Goal: Transaction & Acquisition: Purchase product/service

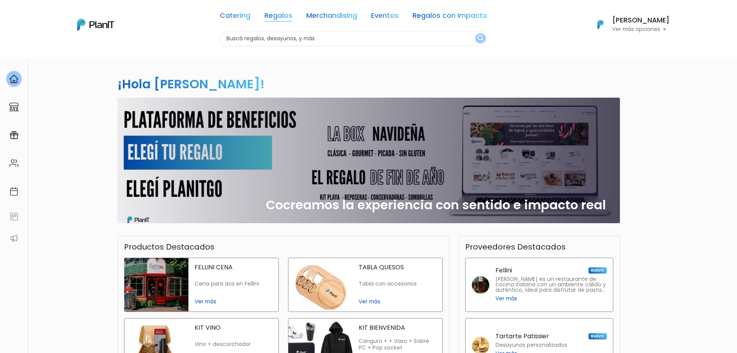
click at [288, 16] on link "Regalos" at bounding box center [278, 16] width 28 height 9
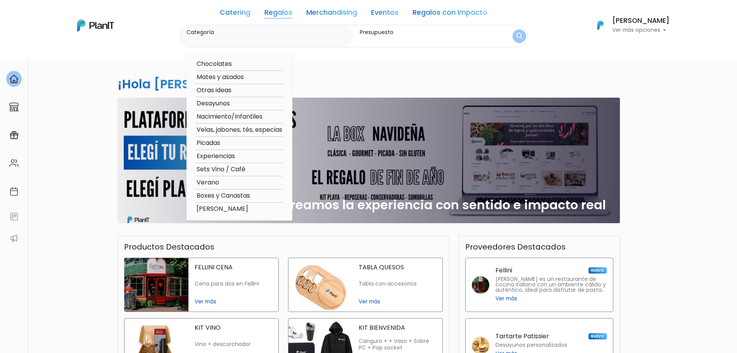
click at [236, 118] on option "Nacimiento/Infantiles" at bounding box center [239, 117] width 87 height 10
type input "Nacimiento/Infantiles"
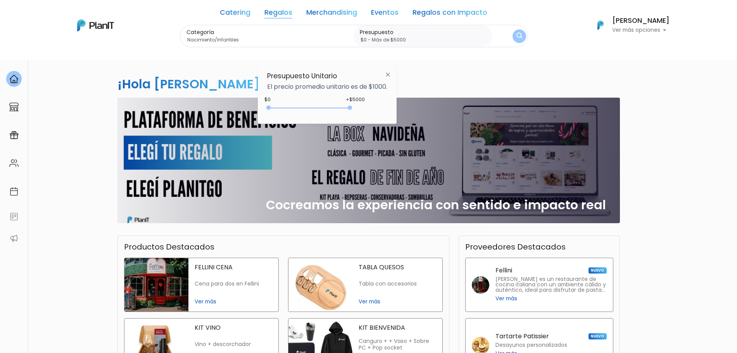
type input "$0 - Más de $5000"
drag, startPoint x: 284, startPoint y: 107, endPoint x: 397, endPoint y: 93, distance: 113.3
click at [369, 113] on div "+$5000 $0 0 : 5000 0 5000 0,5000" at bounding box center [327, 110] width 120 height 16
click at [517, 35] on img "submit" at bounding box center [519, 36] width 6 height 8
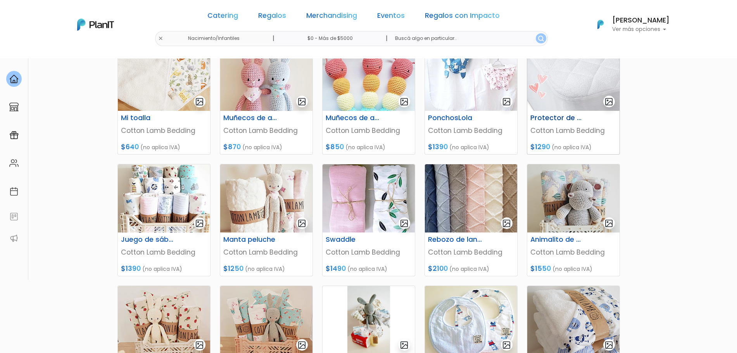
scroll to position [145, 0]
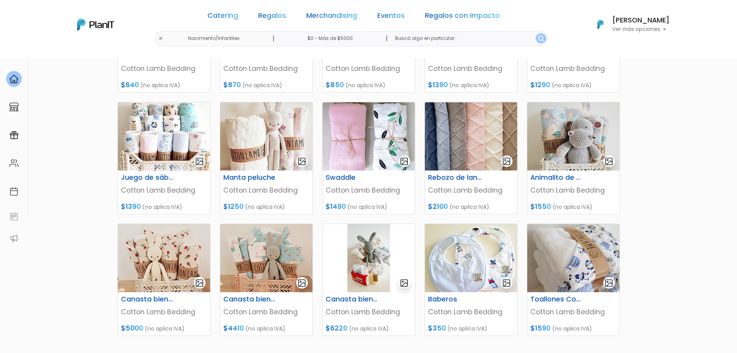
scroll to position [242, 0]
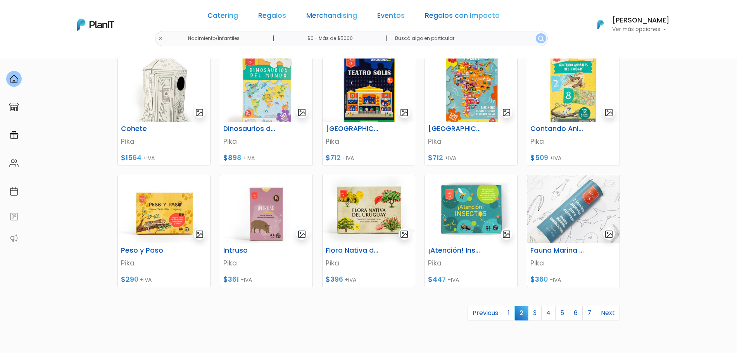
scroll to position [291, 0]
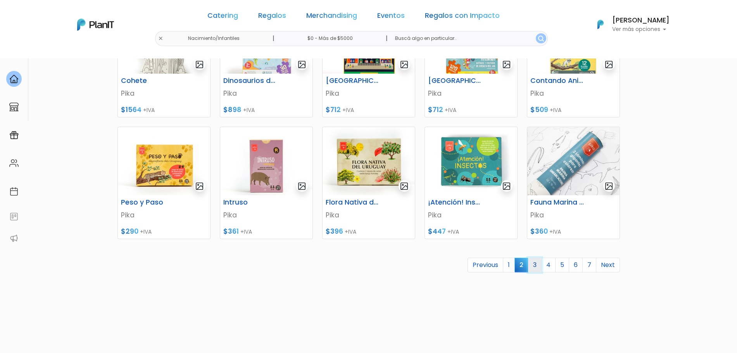
click at [537, 268] on link "3" at bounding box center [535, 265] width 14 height 15
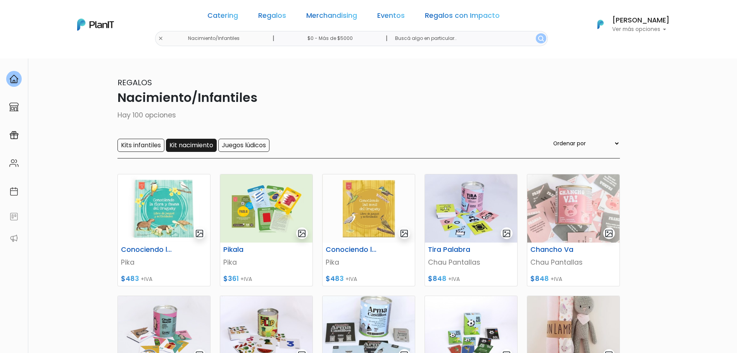
click at [185, 147] on input "Kit nacimiento" at bounding box center [191, 145] width 51 height 13
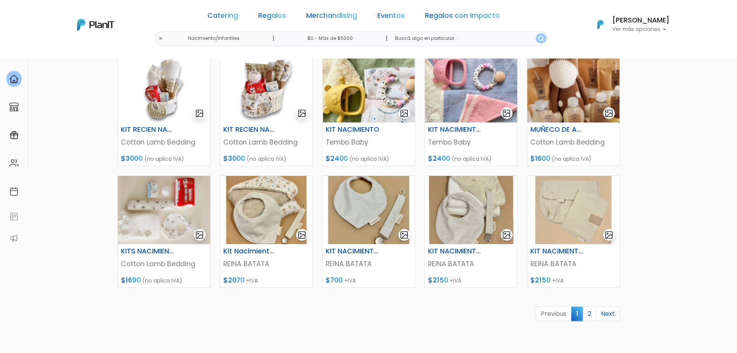
scroll to position [247, 0]
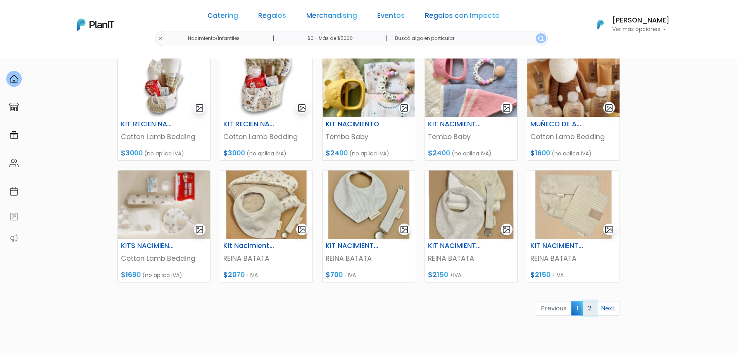
click at [590, 308] on link "2" at bounding box center [590, 308] width 14 height 15
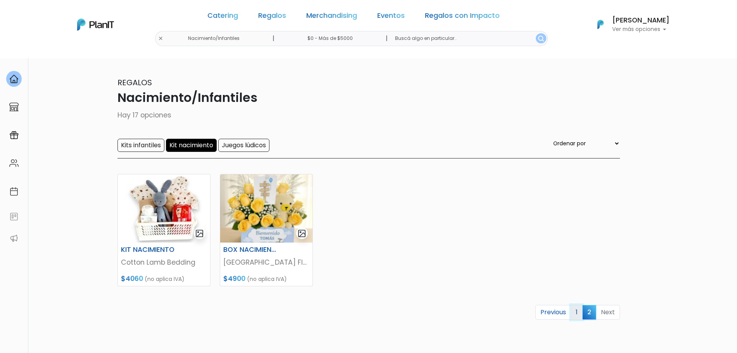
click at [578, 312] on link "1" at bounding box center [577, 312] width 12 height 15
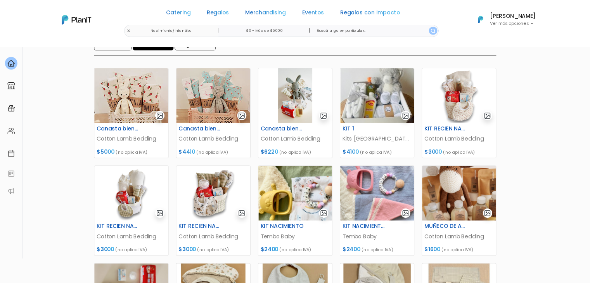
scroll to position [97, 0]
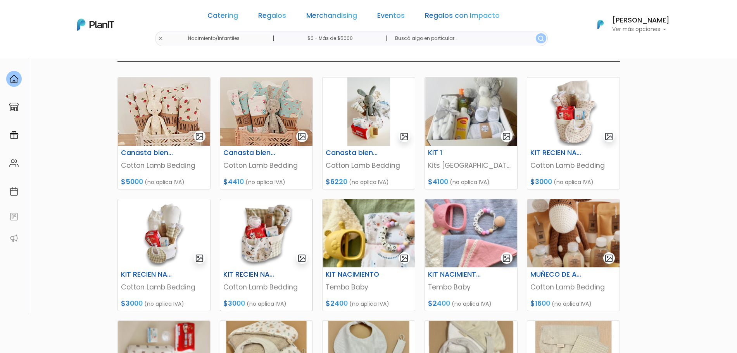
click at [291, 243] on img at bounding box center [266, 233] width 92 height 68
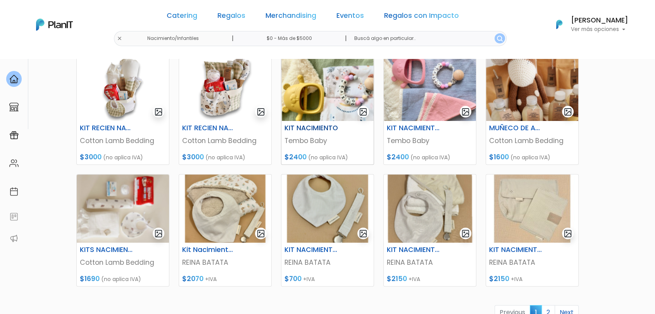
scroll to position [265, 0]
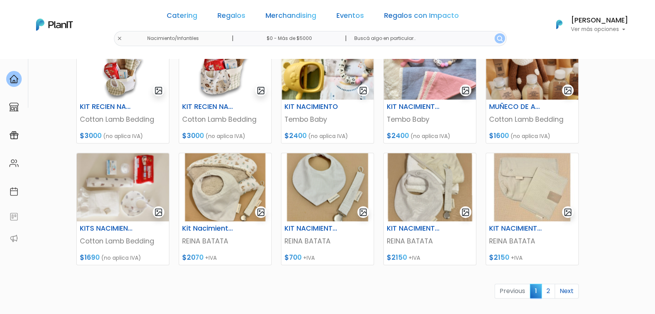
click at [617, 256] on section "17 resultados Regalos Nacimiento/Infantiles Hay 17 opciones Kits infantiles Kit…" at bounding box center [327, 70] width 655 height 555
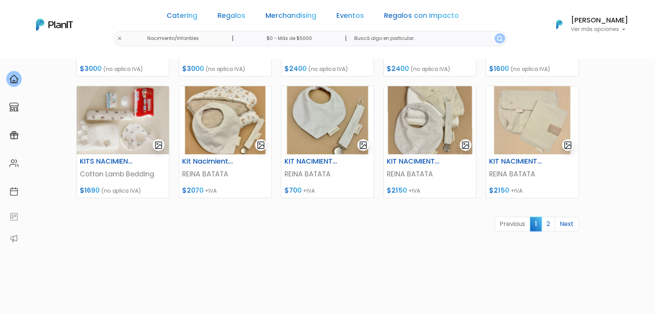
scroll to position [364, 0]
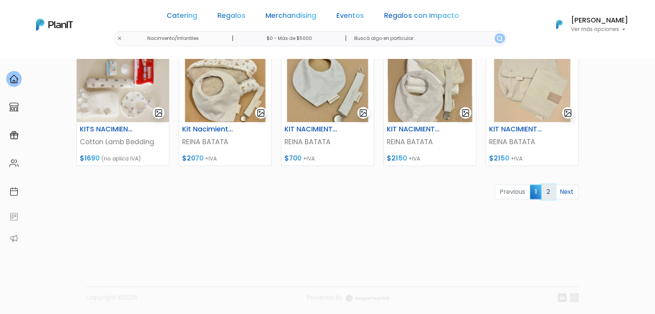
click at [552, 193] on link "2" at bounding box center [549, 192] width 14 height 15
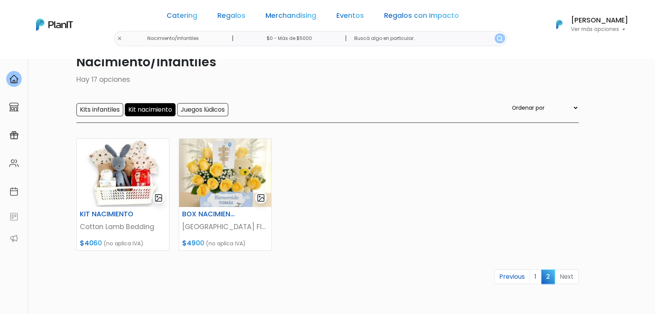
scroll to position [43, 0]
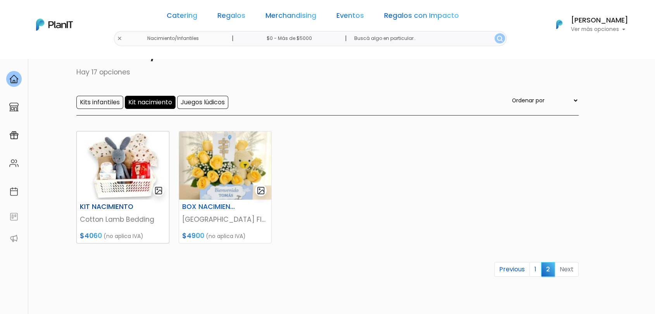
click at [130, 178] on img at bounding box center [123, 165] width 92 height 68
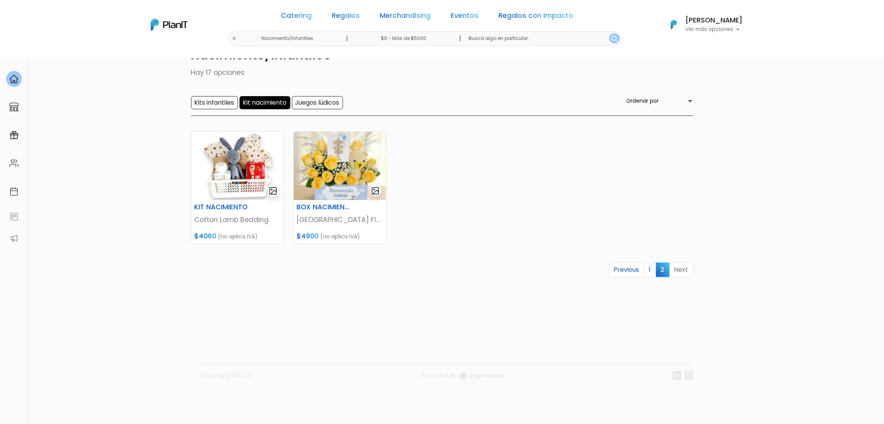
click at [655, 270] on span "2" at bounding box center [663, 269] width 14 height 14
click at [653, 270] on link "1" at bounding box center [650, 269] width 12 height 15
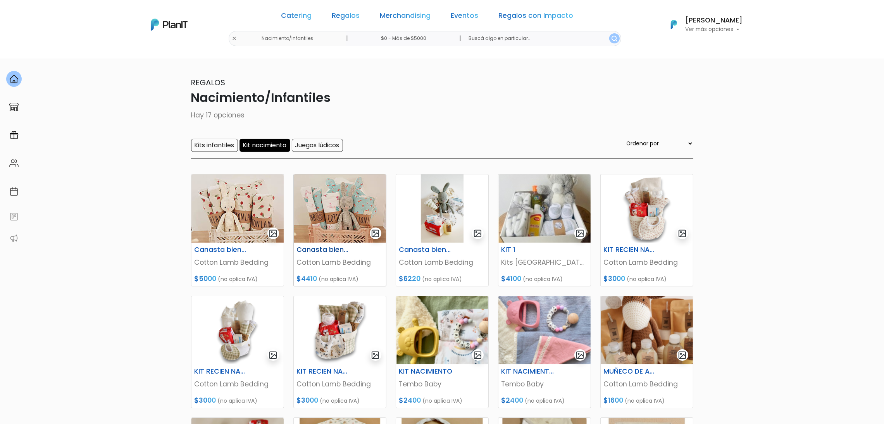
click at [325, 217] on img at bounding box center [340, 208] width 92 height 68
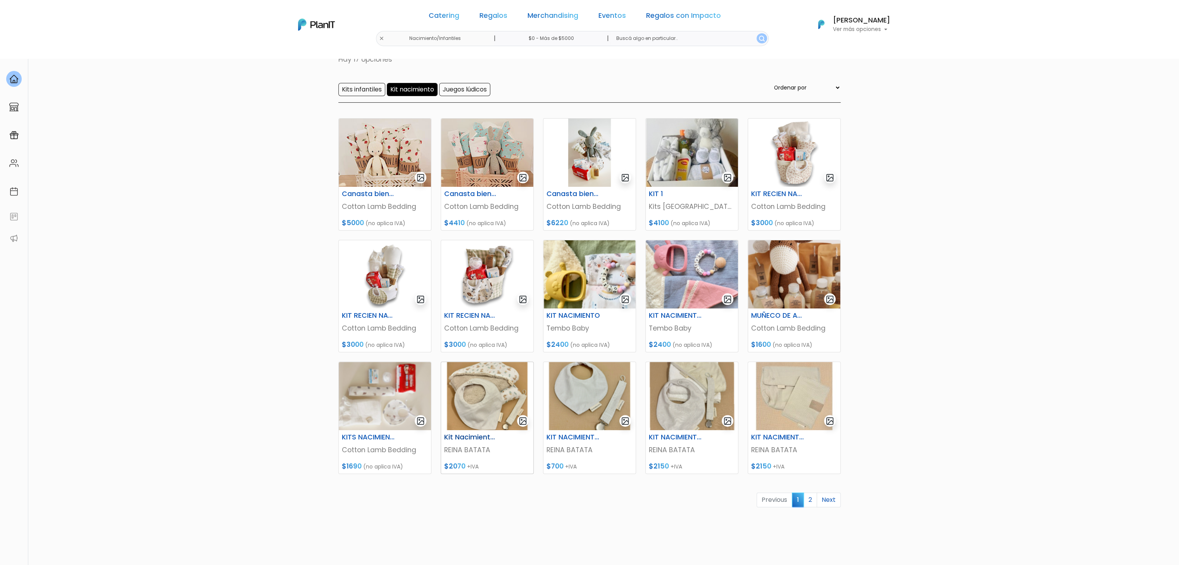
scroll to position [112, 0]
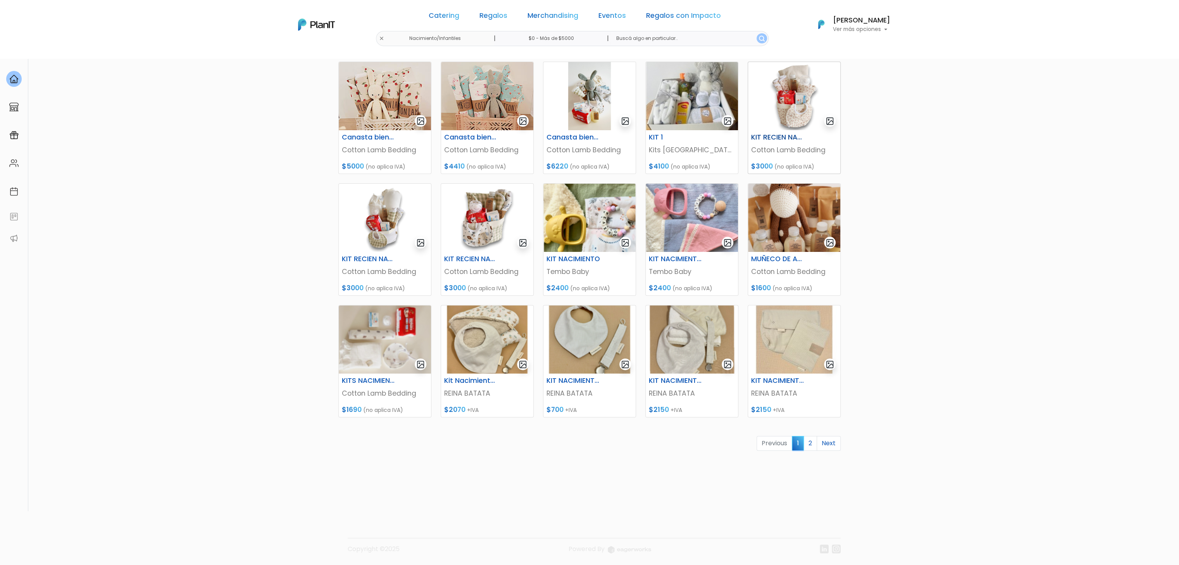
click at [788, 103] on img at bounding box center [794, 96] width 92 height 68
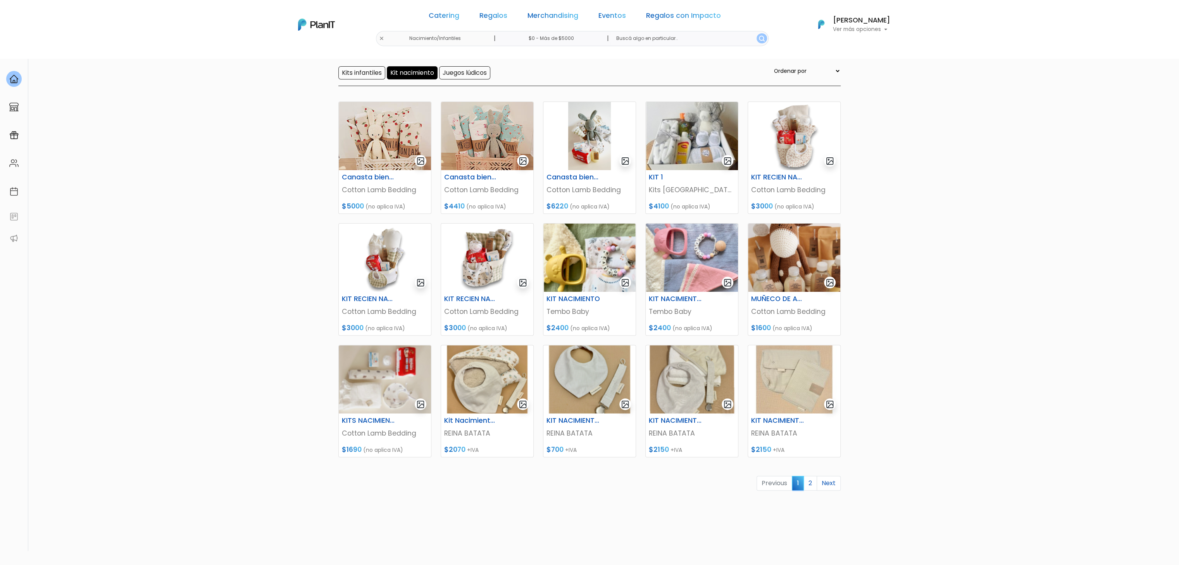
scroll to position [112, 0]
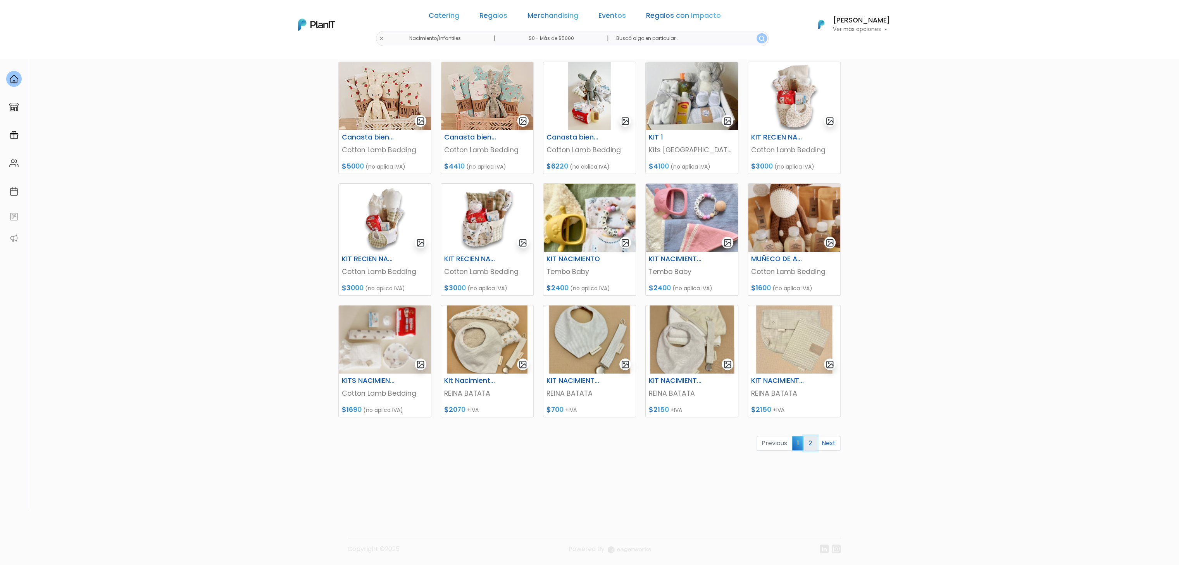
click at [813, 443] on link "2" at bounding box center [811, 443] width 14 height 15
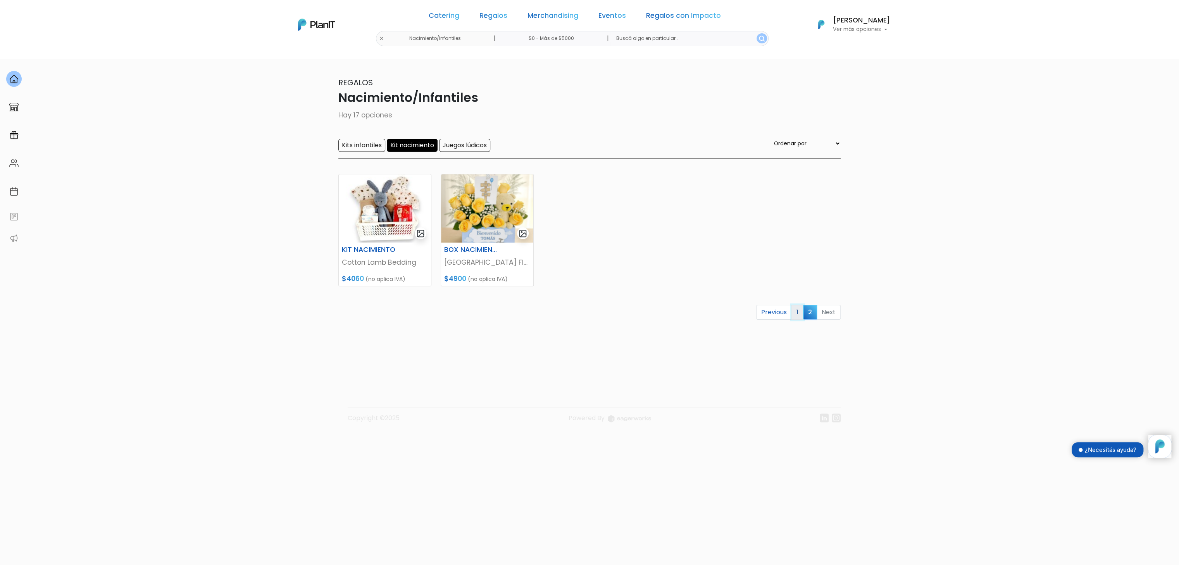
click at [798, 312] on link "1" at bounding box center [798, 312] width 12 height 15
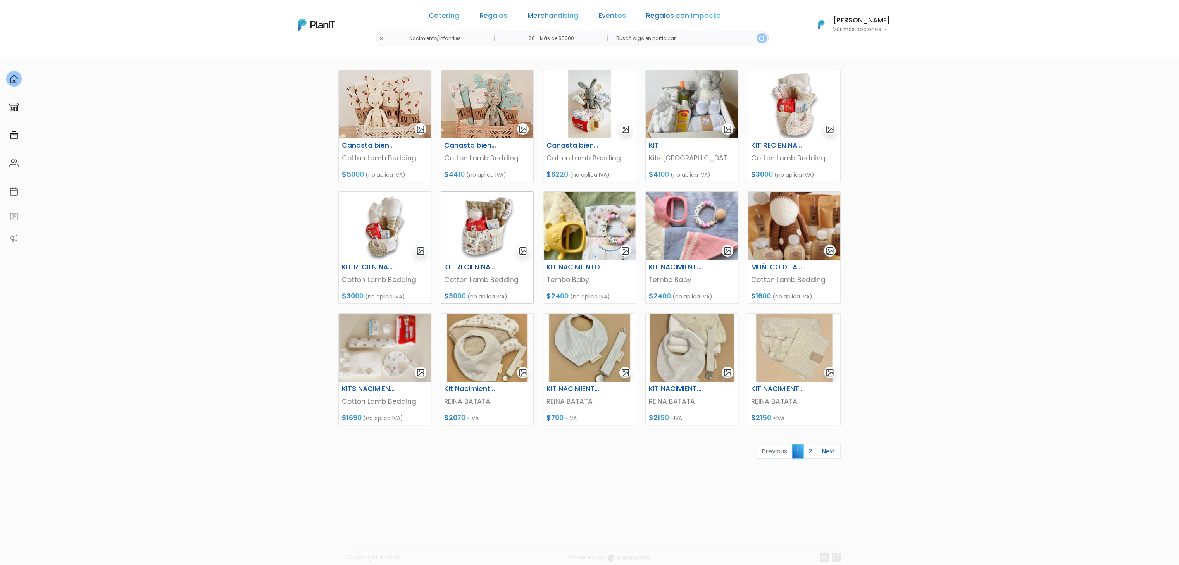
scroll to position [112, 0]
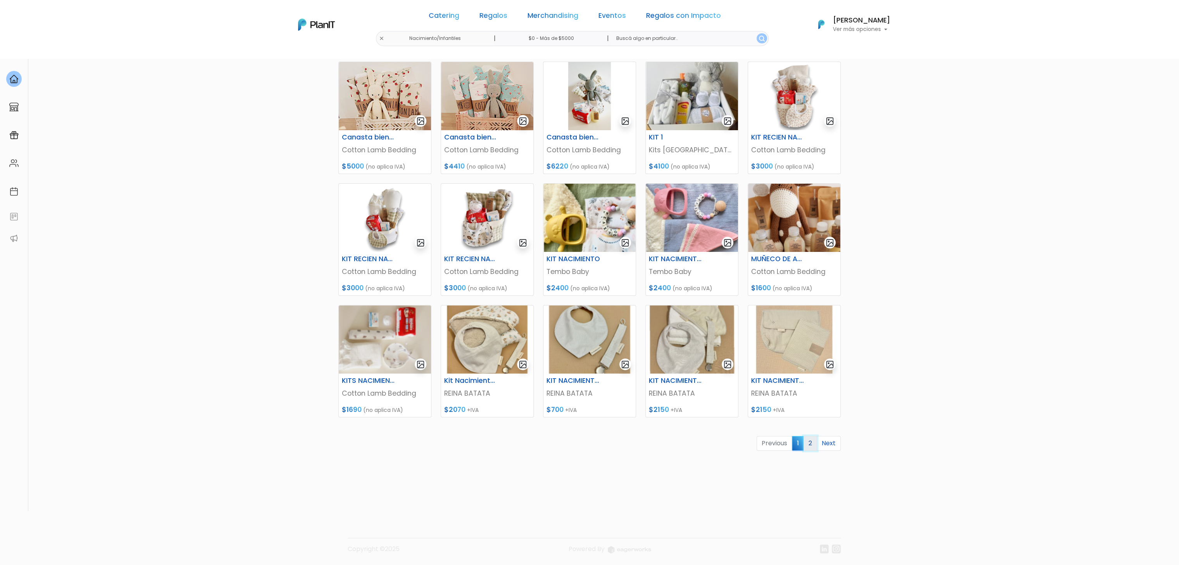
click at [808, 448] on link "2" at bounding box center [811, 443] width 14 height 15
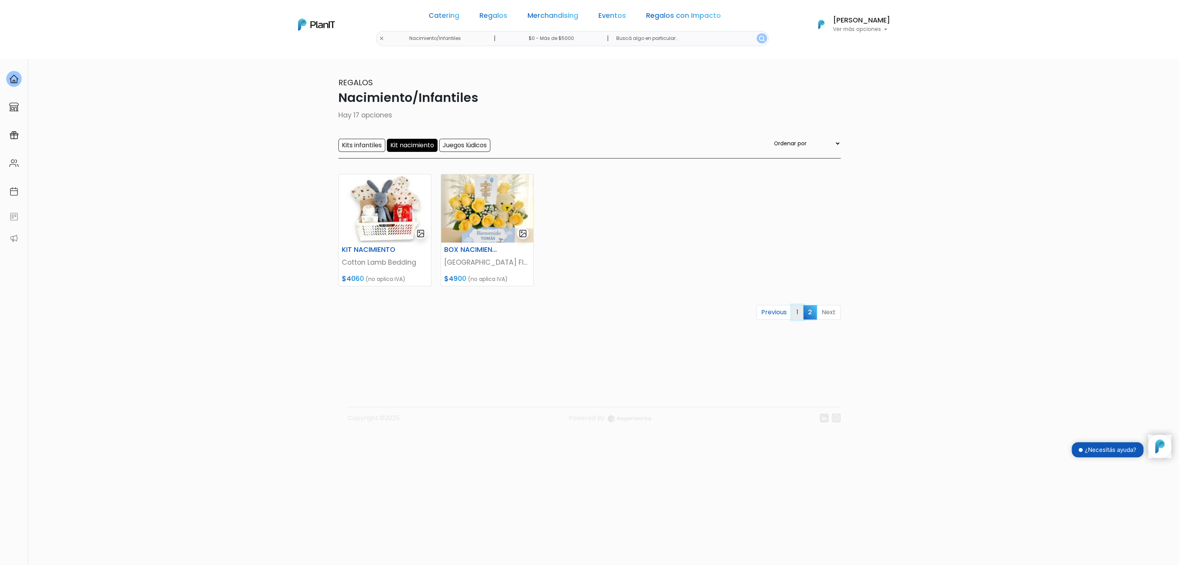
click at [801, 315] on link "1" at bounding box center [798, 312] width 12 height 15
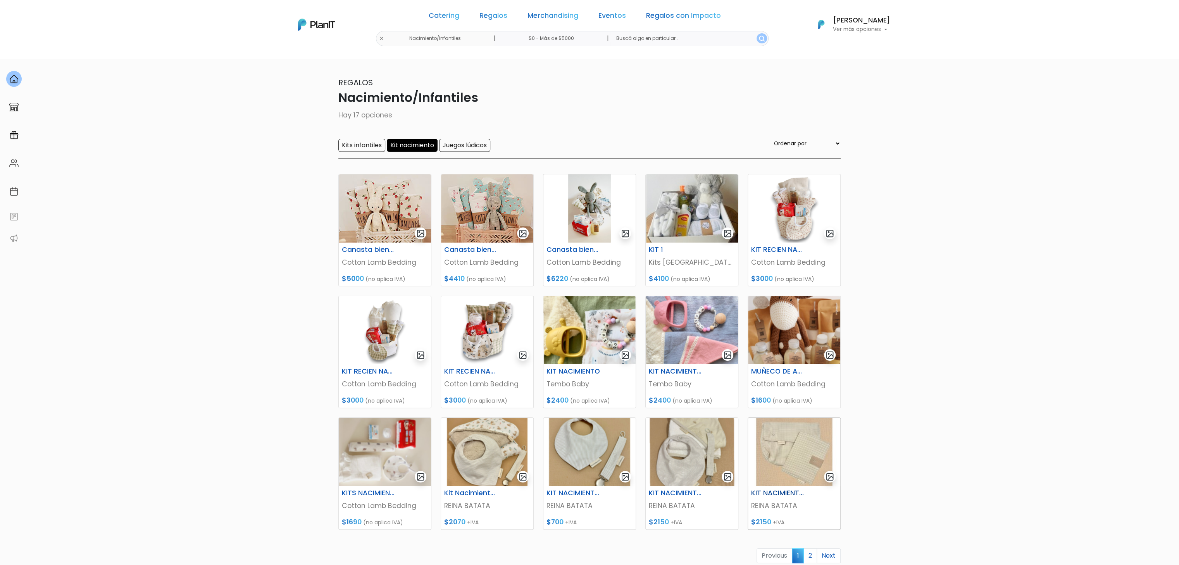
scroll to position [78, 0]
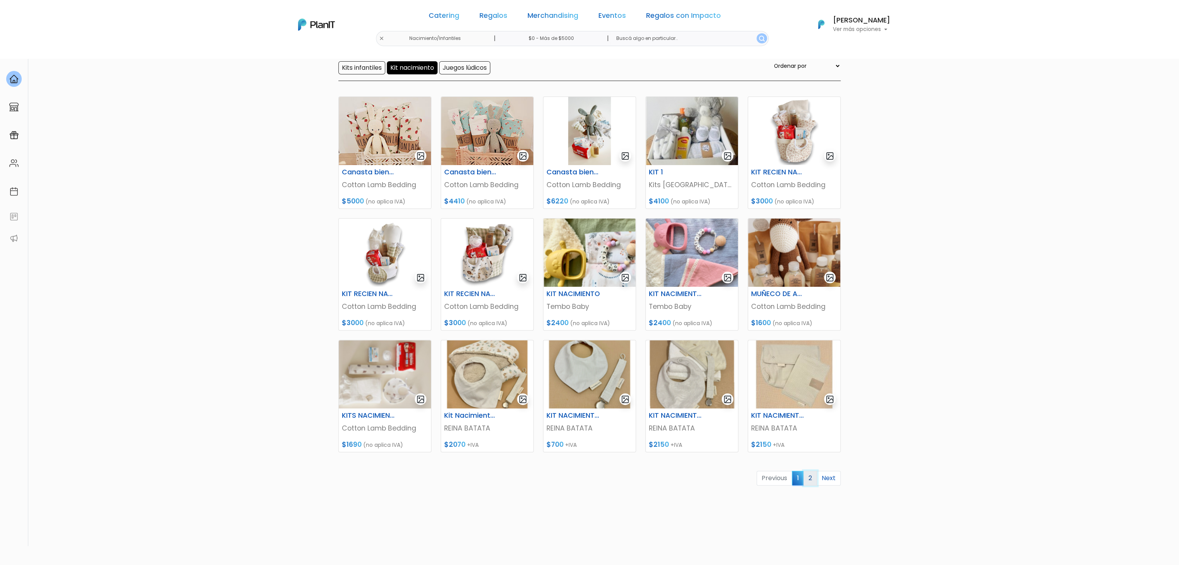
click at [809, 480] on link "2" at bounding box center [811, 478] width 14 height 15
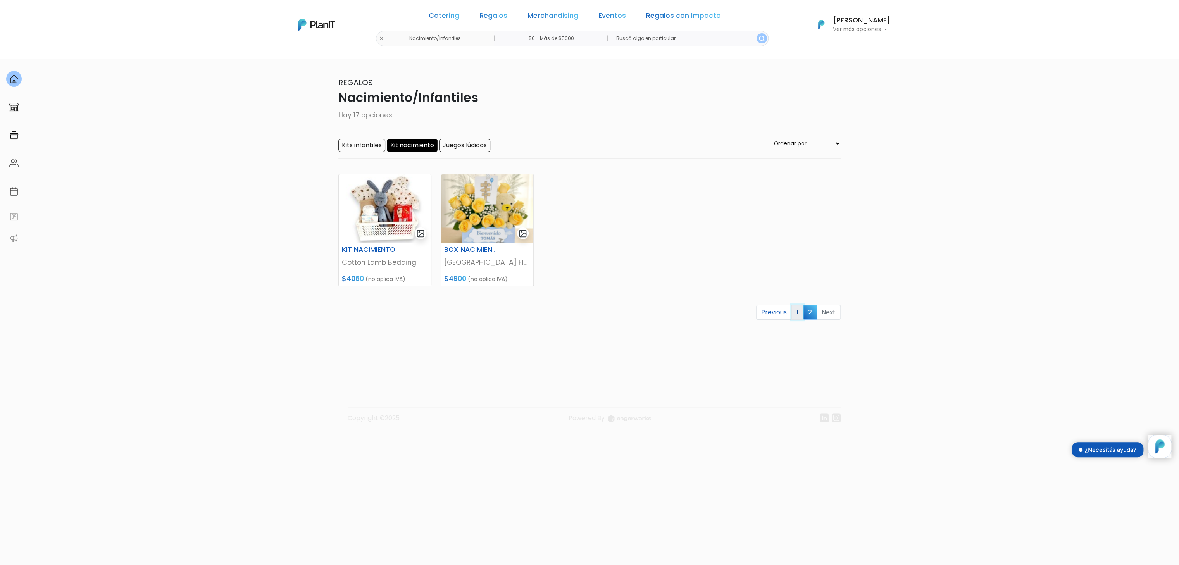
click at [803, 316] on link "1" at bounding box center [798, 312] width 12 height 15
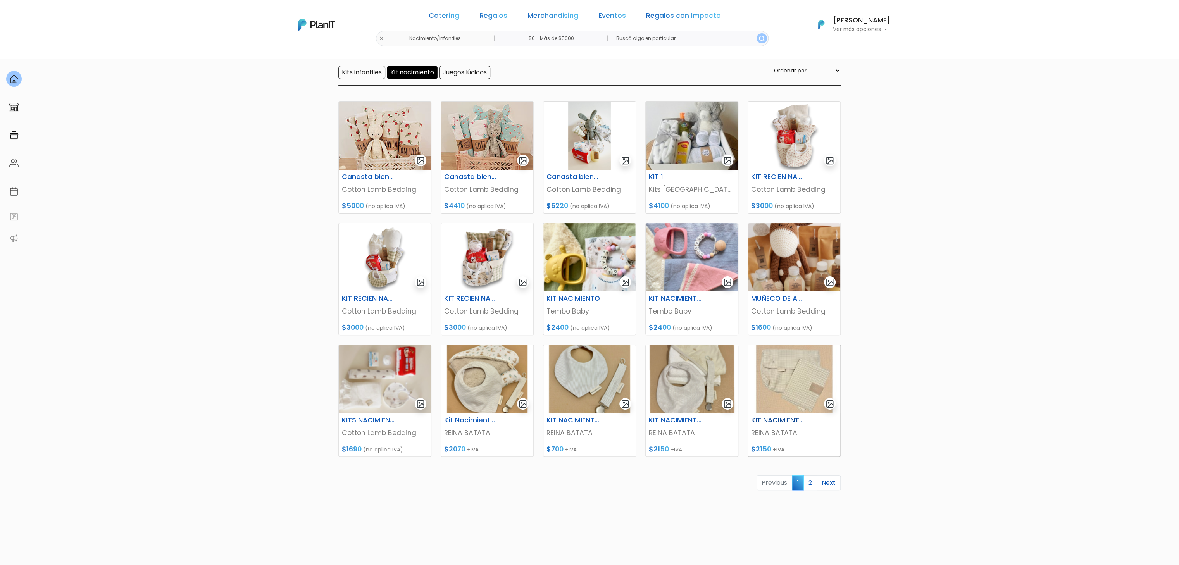
scroll to position [112, 0]
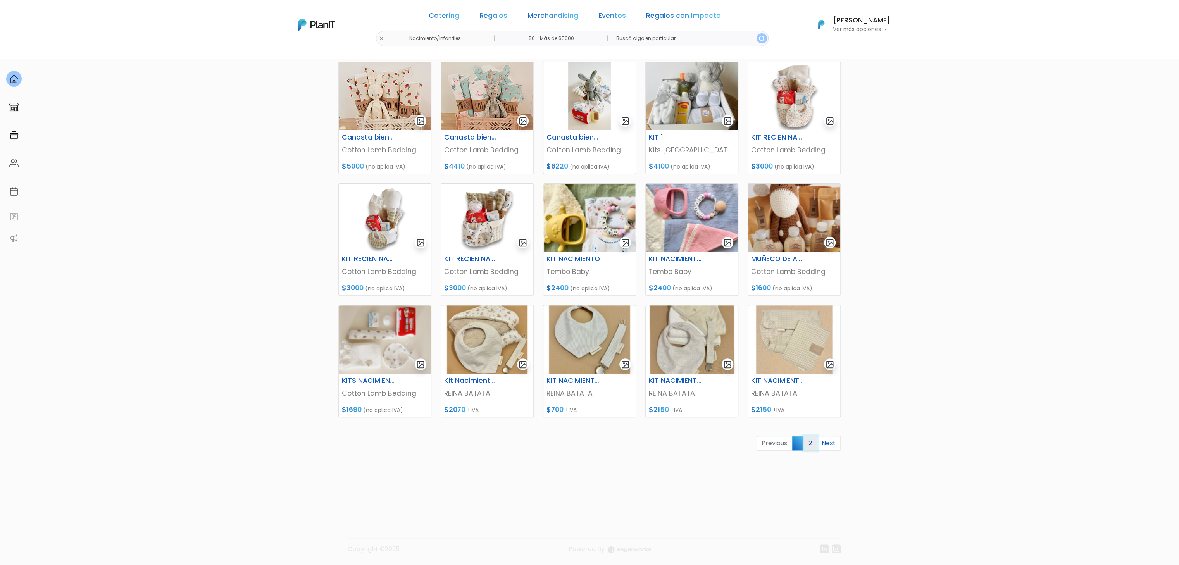
click at [809, 440] on link "2" at bounding box center [811, 443] width 14 height 15
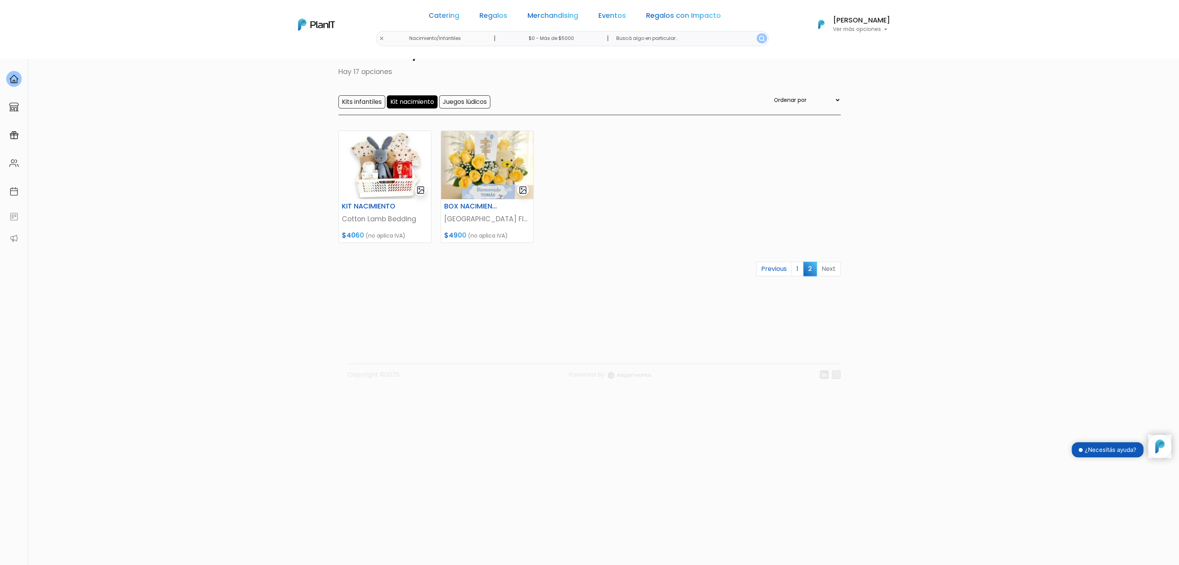
scroll to position [59, 0]
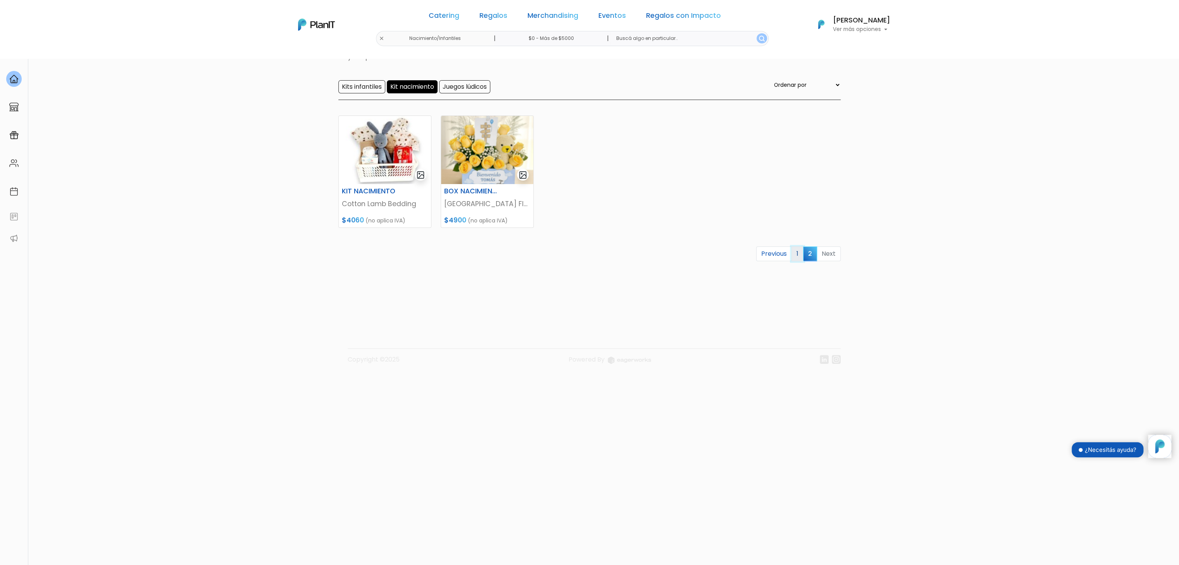
click at [802, 252] on link "1" at bounding box center [798, 254] width 12 height 15
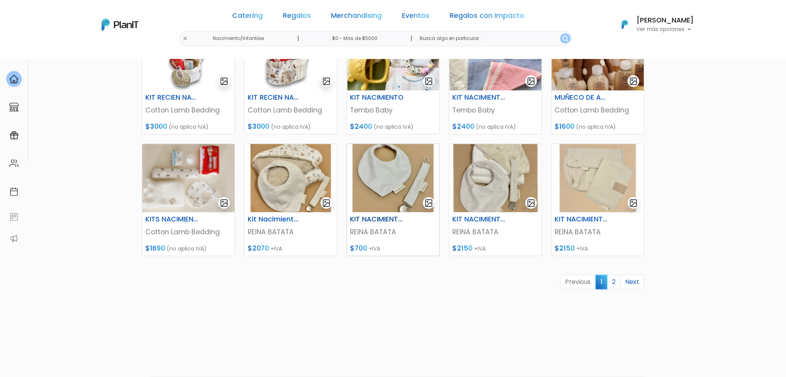
scroll to position [300, 0]
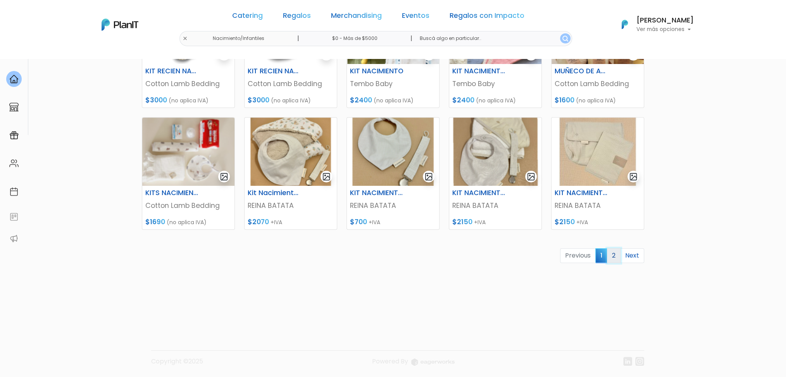
click at [615, 258] on link "2" at bounding box center [614, 255] width 14 height 15
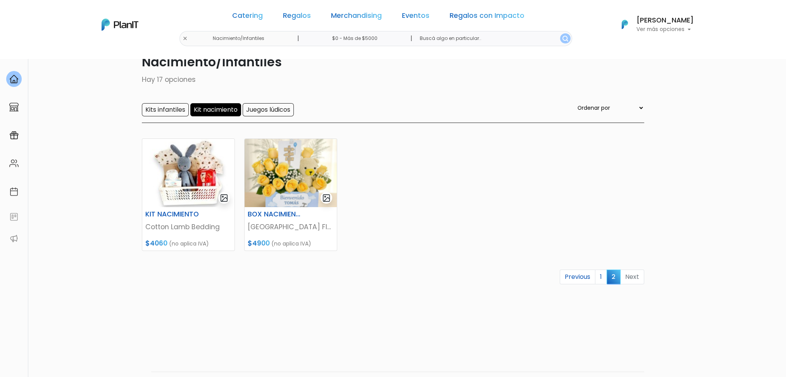
scroll to position [52, 0]
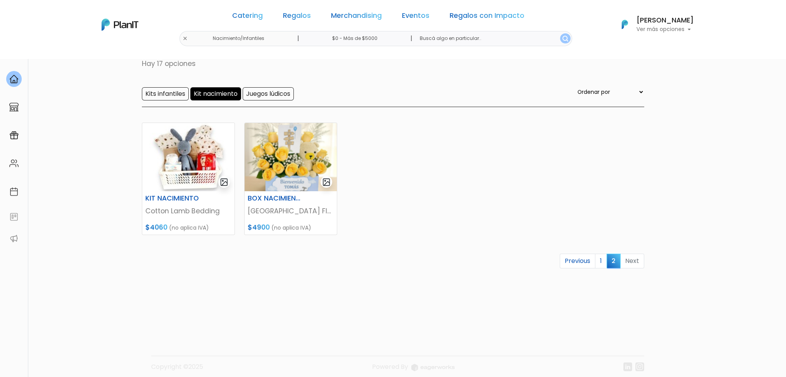
click at [609, 257] on span "2" at bounding box center [614, 261] width 14 height 14
click at [604, 257] on link "1" at bounding box center [601, 261] width 12 height 15
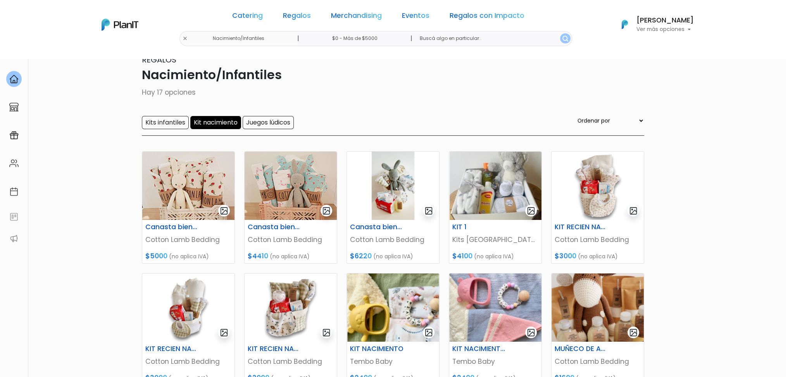
scroll to position [20, 0]
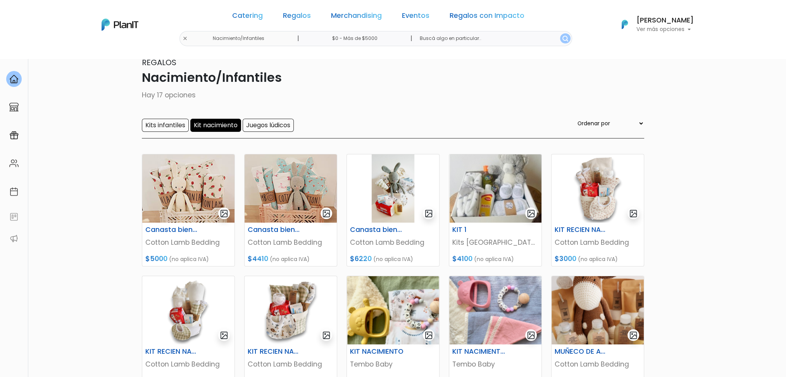
click at [751, 191] on section "17 resultados Regalos Nacimiento/Infantiles Hay 17 opciones Kits infantiles Kit…" at bounding box center [393, 315] width 786 height 555
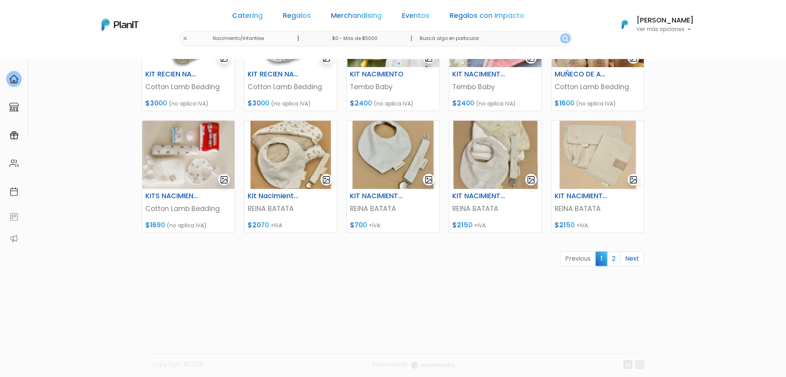
scroll to position [300, 0]
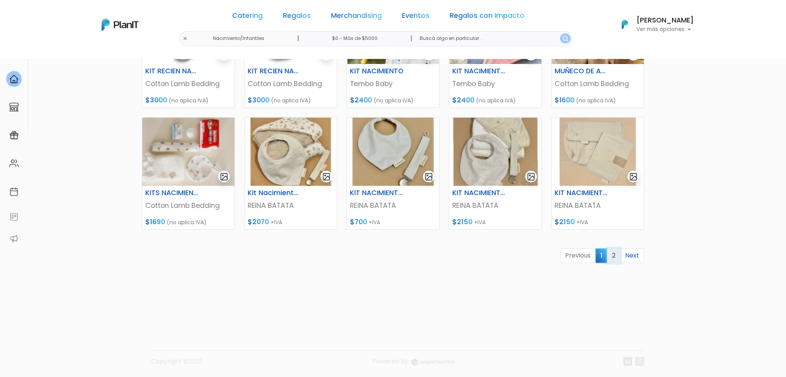
click at [618, 250] on link "2" at bounding box center [614, 255] width 14 height 15
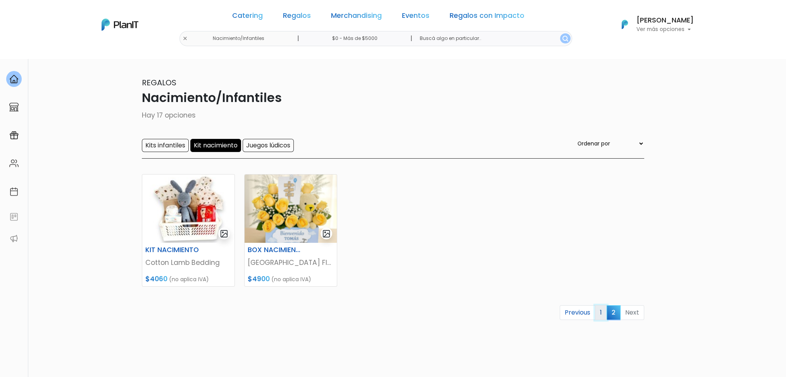
click at [601, 312] on link "1" at bounding box center [601, 312] width 12 height 15
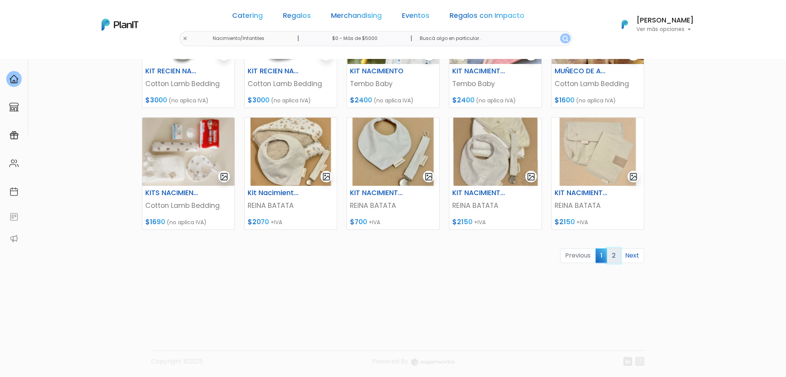
click at [615, 256] on link "2" at bounding box center [614, 255] width 14 height 15
